Goal: Download file/media

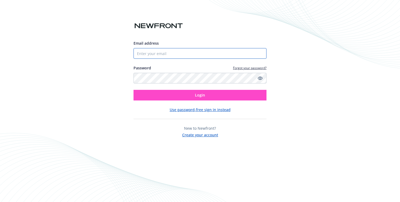
type input "[EMAIL_ADDRESS][DOMAIN_NAME]"
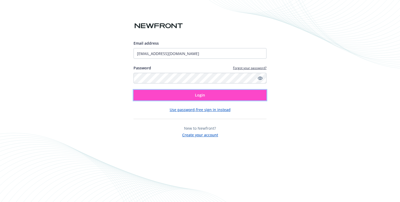
click at [190, 98] on button "Login" at bounding box center [200, 95] width 133 height 11
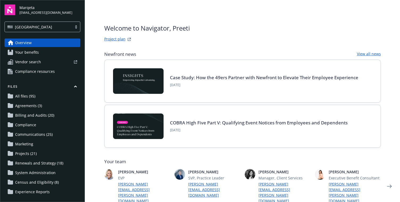
click at [27, 97] on span "All files (95)" at bounding box center [25, 96] width 20 height 9
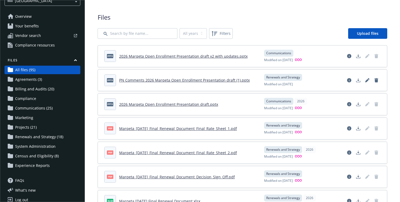
scroll to position [33, 0]
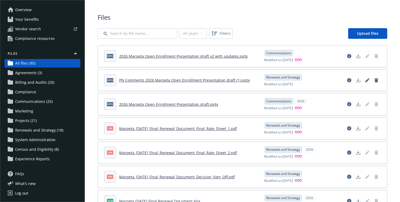
click at [23, 131] on span "Renewals and Strategy (18)" at bounding box center [39, 130] width 48 height 9
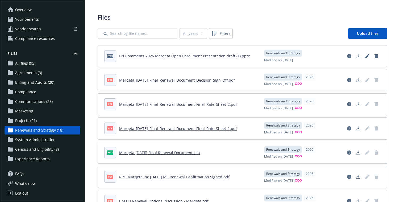
click at [29, 131] on span "Renewals and Strategy (18)" at bounding box center [39, 130] width 48 height 9
click at [176, 152] on link "Marqeta 1.1.2026 Final Renewal Document.xlsx" at bounding box center [159, 152] width 81 height 5
